Goal: Task Accomplishment & Management: Complete application form

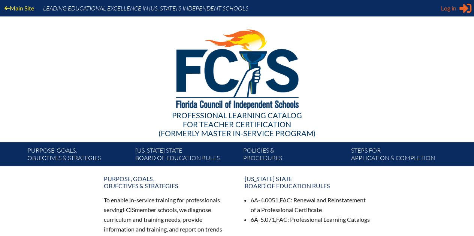
click at [453, 11] on span "Log in" at bounding box center [448, 8] width 15 height 9
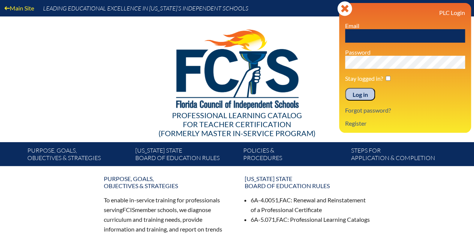
click at [367, 35] on input "text" at bounding box center [405, 35] width 120 height 13
type input "[EMAIL_ADDRESS][DOMAIN_NAME]"
click at [387, 78] on input "checkbox" at bounding box center [387, 78] width 5 height 5
checkbox input "true"
click at [359, 93] on input "Log in" at bounding box center [360, 94] width 30 height 13
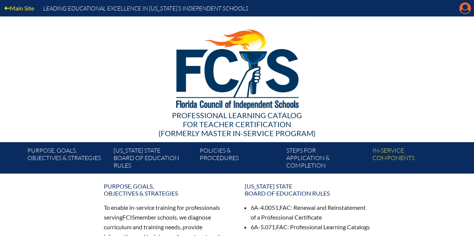
click at [462, 11] on icon "Manage account" at bounding box center [465, 8] width 12 height 12
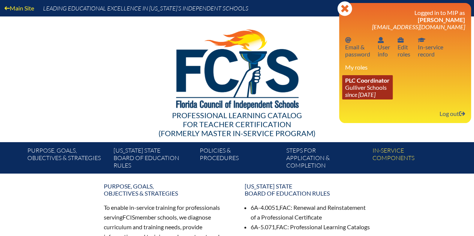
click at [374, 95] on icon "since [DATE]" at bounding box center [360, 94] width 30 height 7
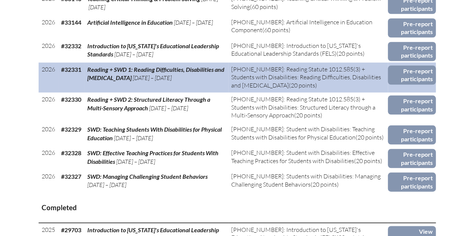
scroll to position [412, 0]
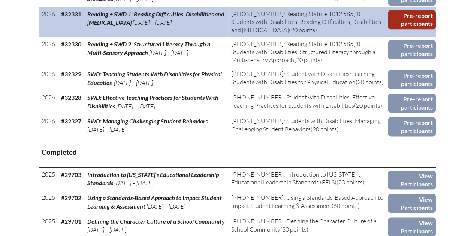
click at [413, 18] on link "Pre-report participants" at bounding box center [411, 19] width 48 height 19
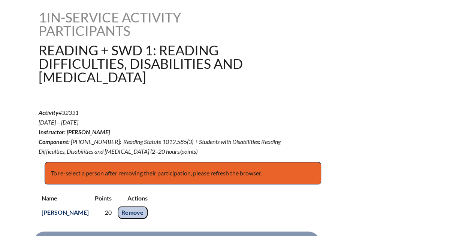
scroll to position [37, 0]
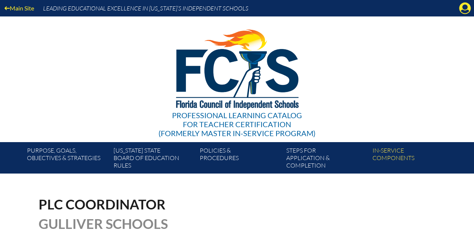
scroll to position [412, 0]
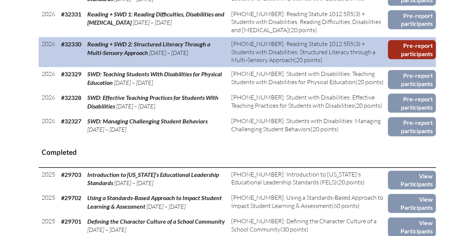
click at [419, 45] on link "Pre-report participants" at bounding box center [411, 49] width 48 height 19
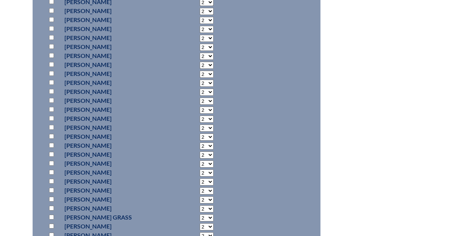
scroll to position [1123, 0]
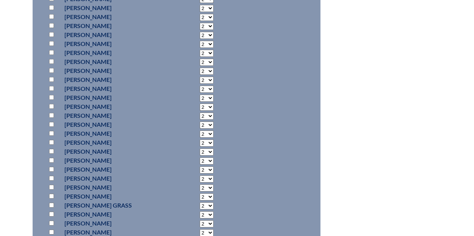
click at [52, 187] on input "checkbox" at bounding box center [51, 187] width 5 height 5
checkbox input "true"
click at [207, 188] on select "2 3 4 5 6 7 8 9 10 11 12 13 14 15 16 17 18 19 20 0" at bounding box center [207, 188] width 14 height 7
select select "20"
click at [200, 185] on select "2 3 4 5 6 7 8 9 10 11 12 13 14 15 16 17 18 19 20 0" at bounding box center [207, 188] width 14 height 7
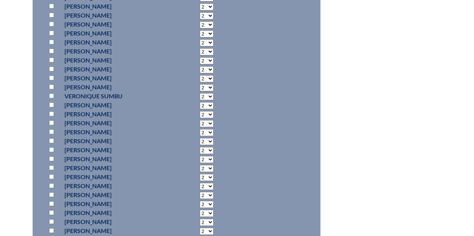
scroll to position [2733, 0]
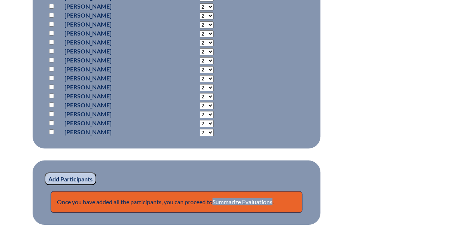
click at [80, 179] on input "Add Participants" at bounding box center [71, 179] width 52 height 13
